Goal: Task Accomplishment & Management: Manage account settings

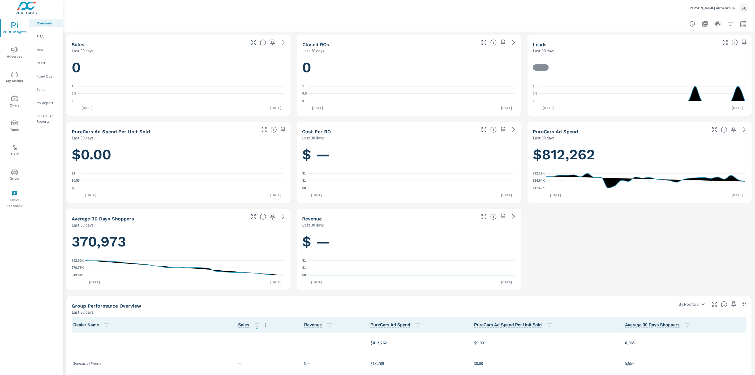
scroll to position [0, 0]
click at [725, 7] on p "[PERSON_NAME] Auto Group" at bounding box center [712, 8] width 46 height 5
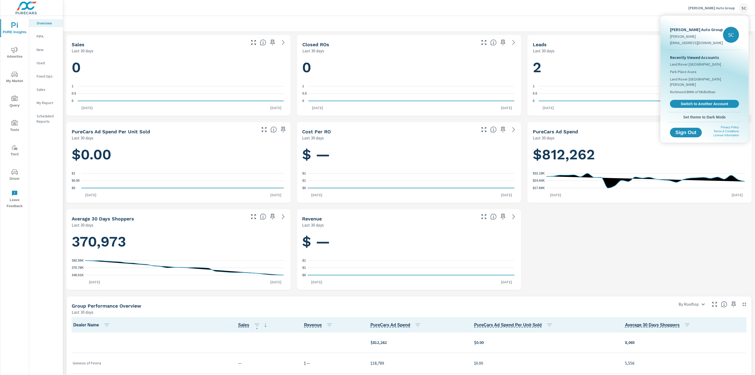
click at [706, 101] on span "Switch to Another Account" at bounding box center [704, 103] width 63 height 5
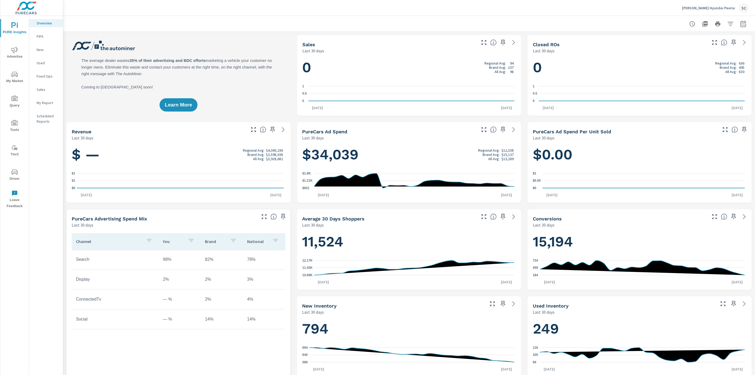
scroll to position [0, 0]
click at [12, 177] on span "Driver" at bounding box center [14, 175] width 25 height 13
